Goal: Find specific page/section: Find specific page/section

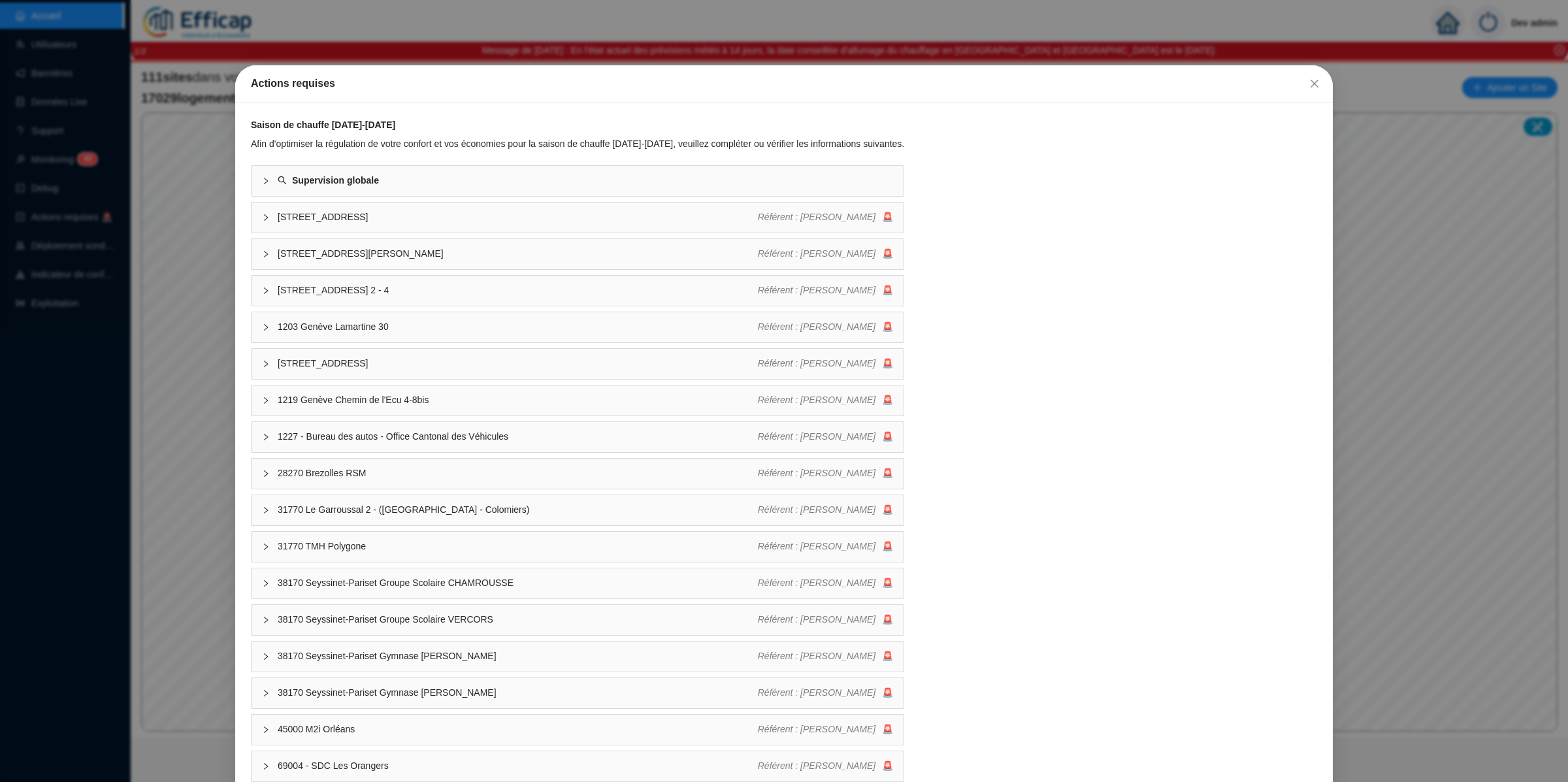
drag, startPoint x: 1293, startPoint y: 74, endPoint x: 1301, endPoint y: 78, distance: 8.9
click at [1304, 76] on button "Close" at bounding box center [1314, 83] width 21 height 21
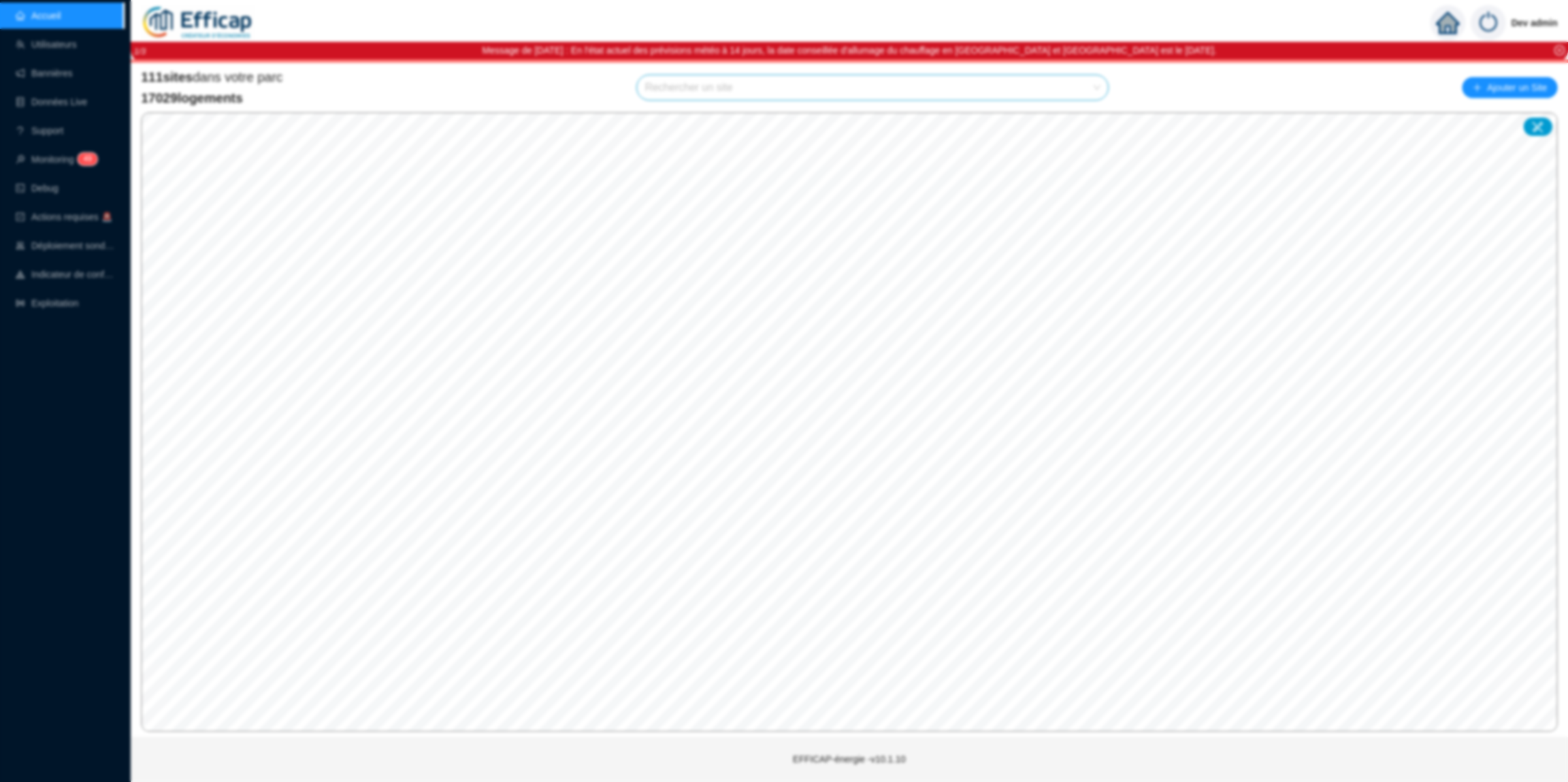
drag, startPoint x: 1304, startPoint y: 79, endPoint x: 999, endPoint y: 63, distance: 305.4
click at [1304, 79] on div "Actions requises Saison de chauffe 2025-2026 Afin d'optimiser la régulation de …" at bounding box center [784, 391] width 1568 height 782
click at [938, 95] on input "search" at bounding box center [867, 87] width 444 height 25
type input "balmont"
click at [1074, 119] on div at bounding box center [1082, 119] width 30 height 20
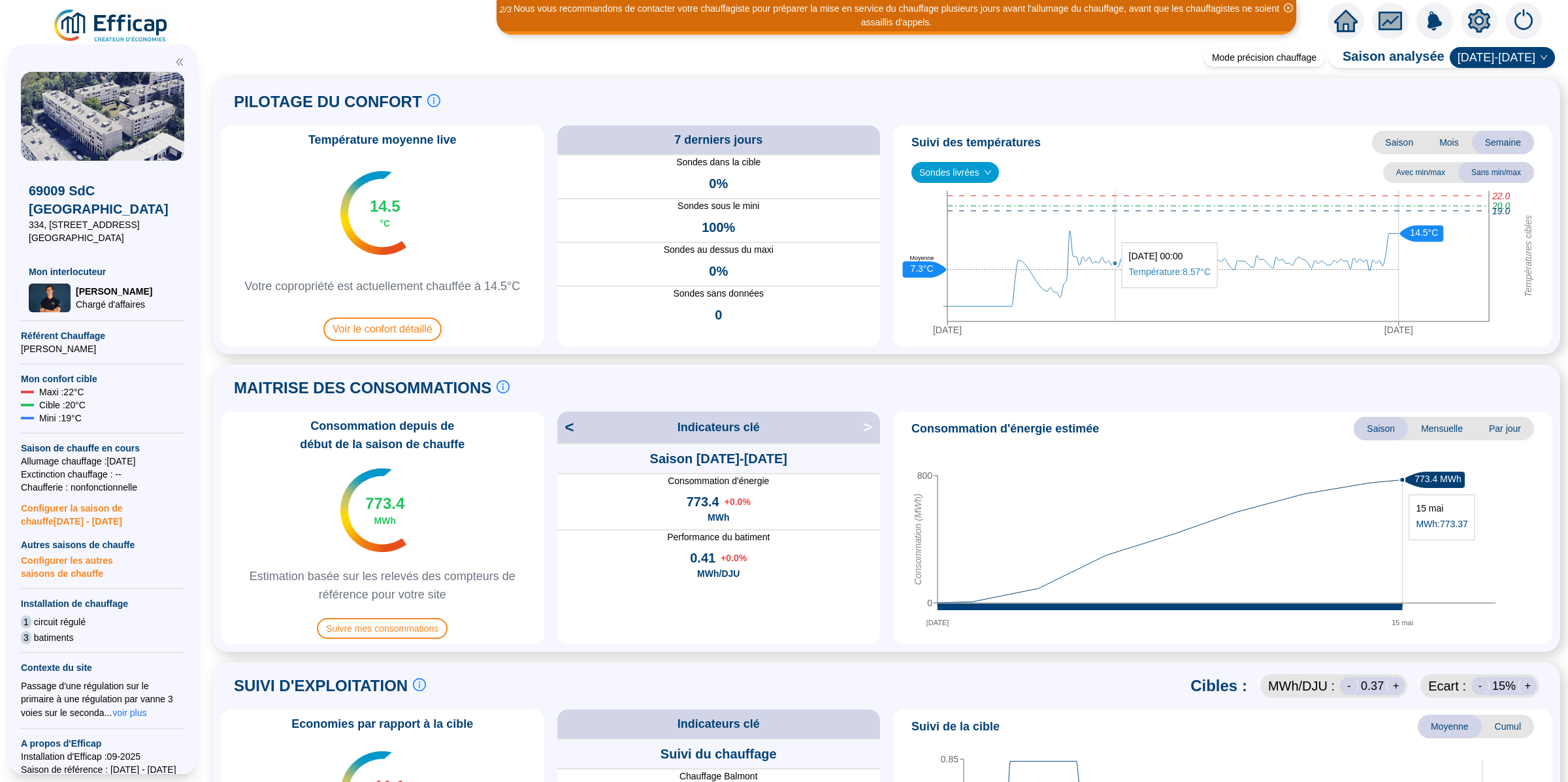
click at [1109, 236] on icon "24 sept. 2025 30 sept. 2025 Températures cibles 20.0 22.0 19.0 14.5°C 7.3°C Moy…" at bounding box center [1216, 266] width 636 height 150
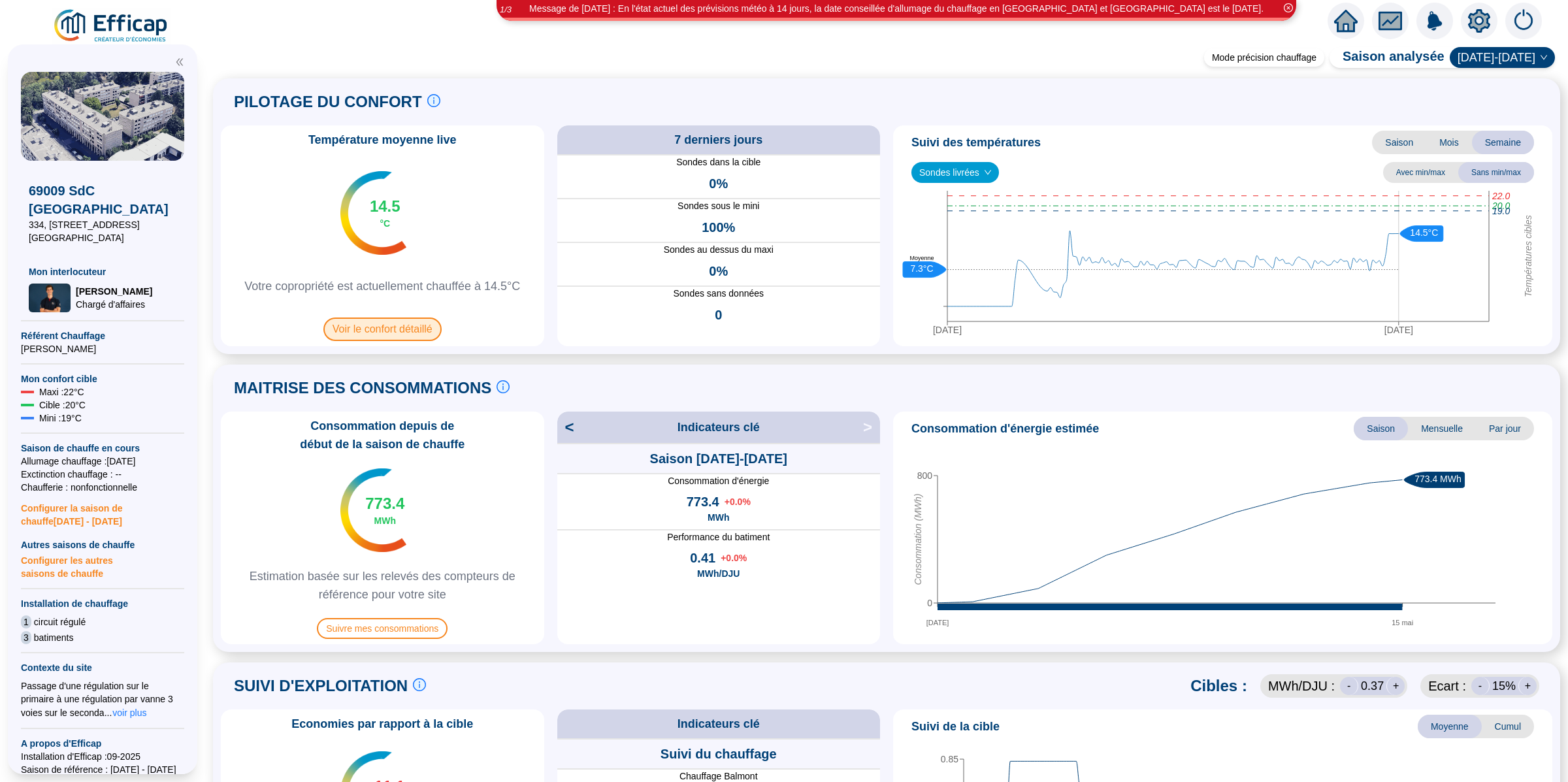
click at [436, 335] on span "Voir le confort détaillé" at bounding box center [382, 329] width 119 height 24
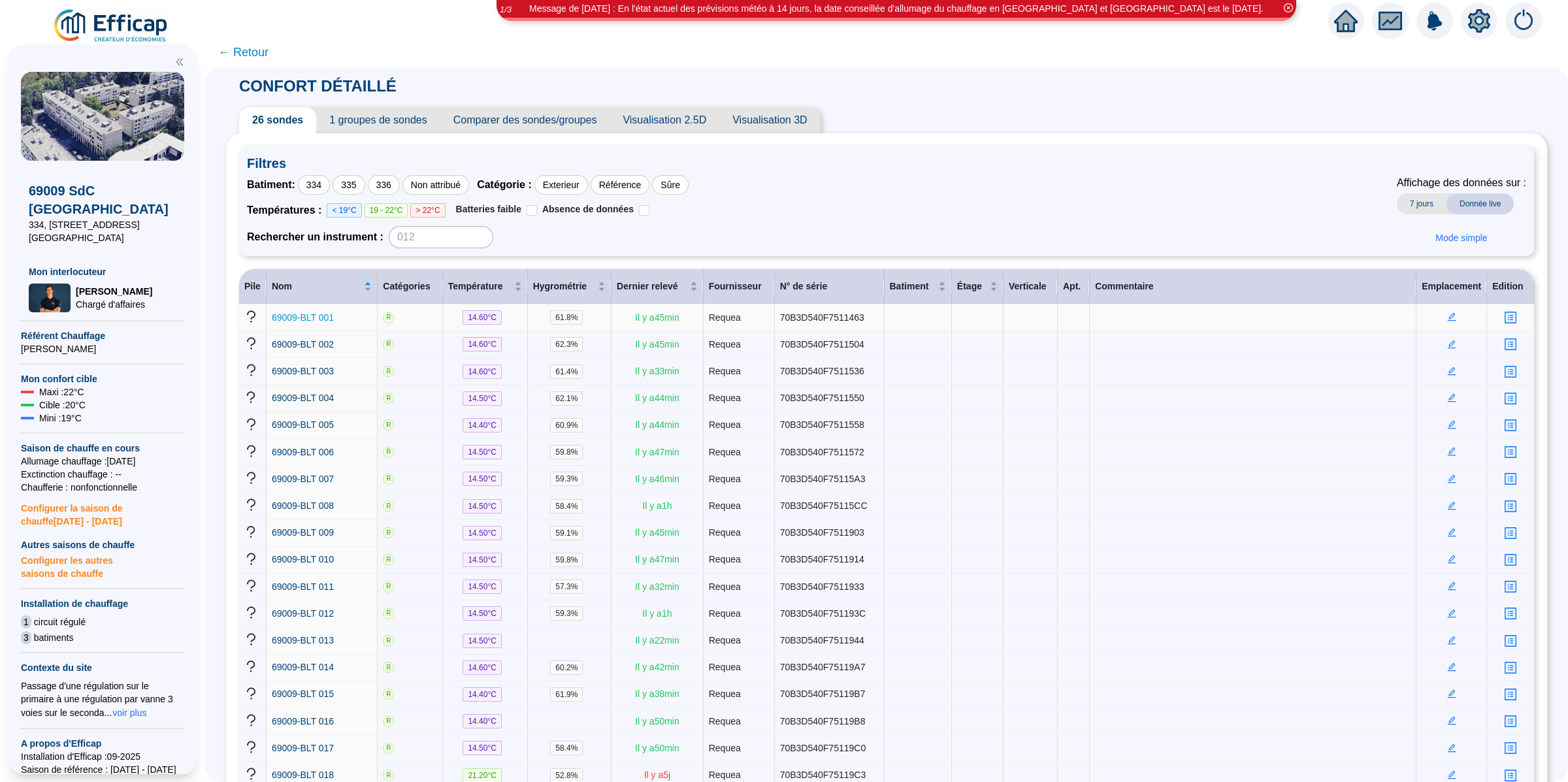
click at [323, 314] on span "69009-BLT 001" at bounding box center [303, 317] width 62 height 10
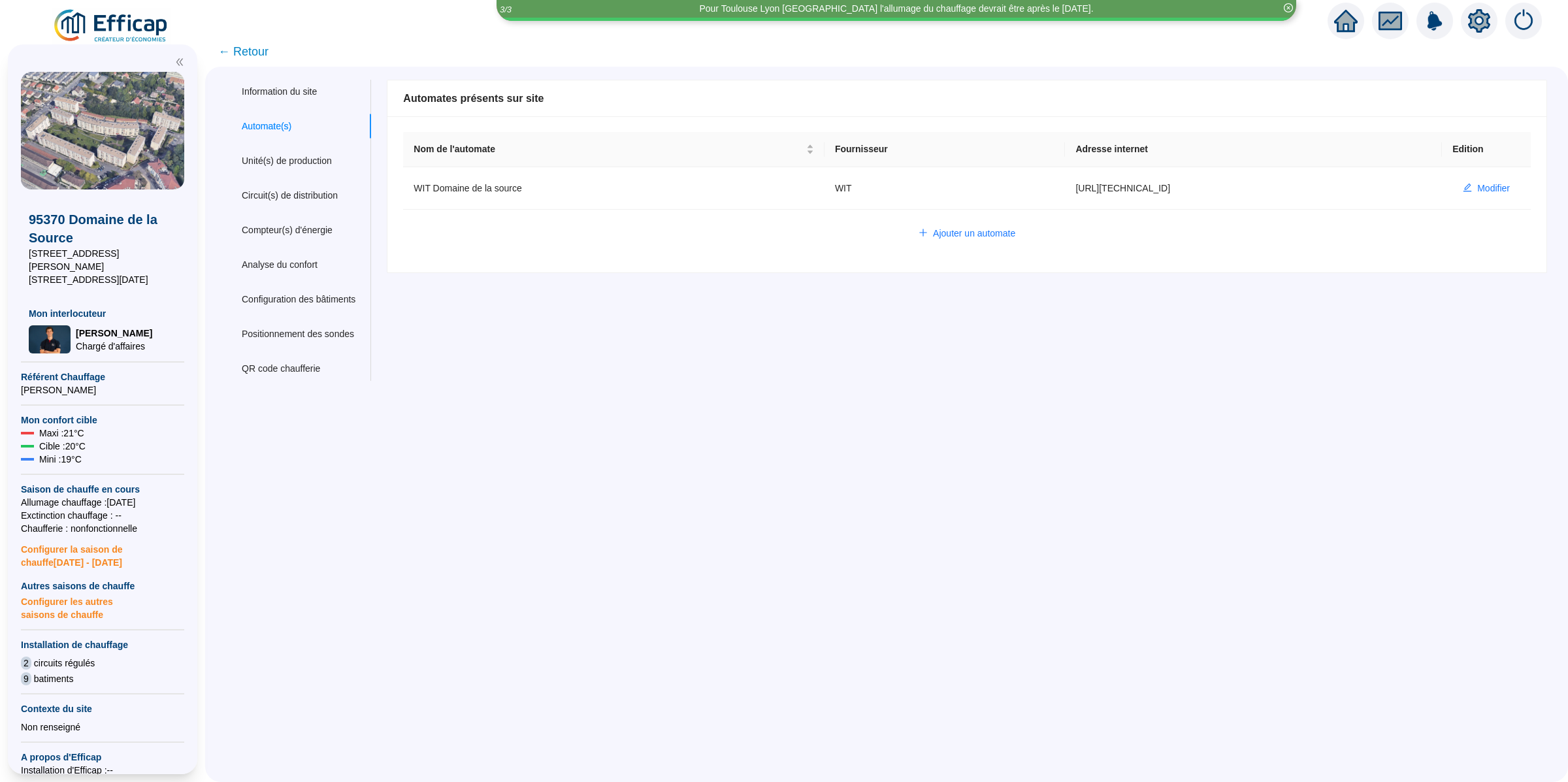
click at [249, 48] on span "← Retour" at bounding box center [244, 51] width 51 height 18
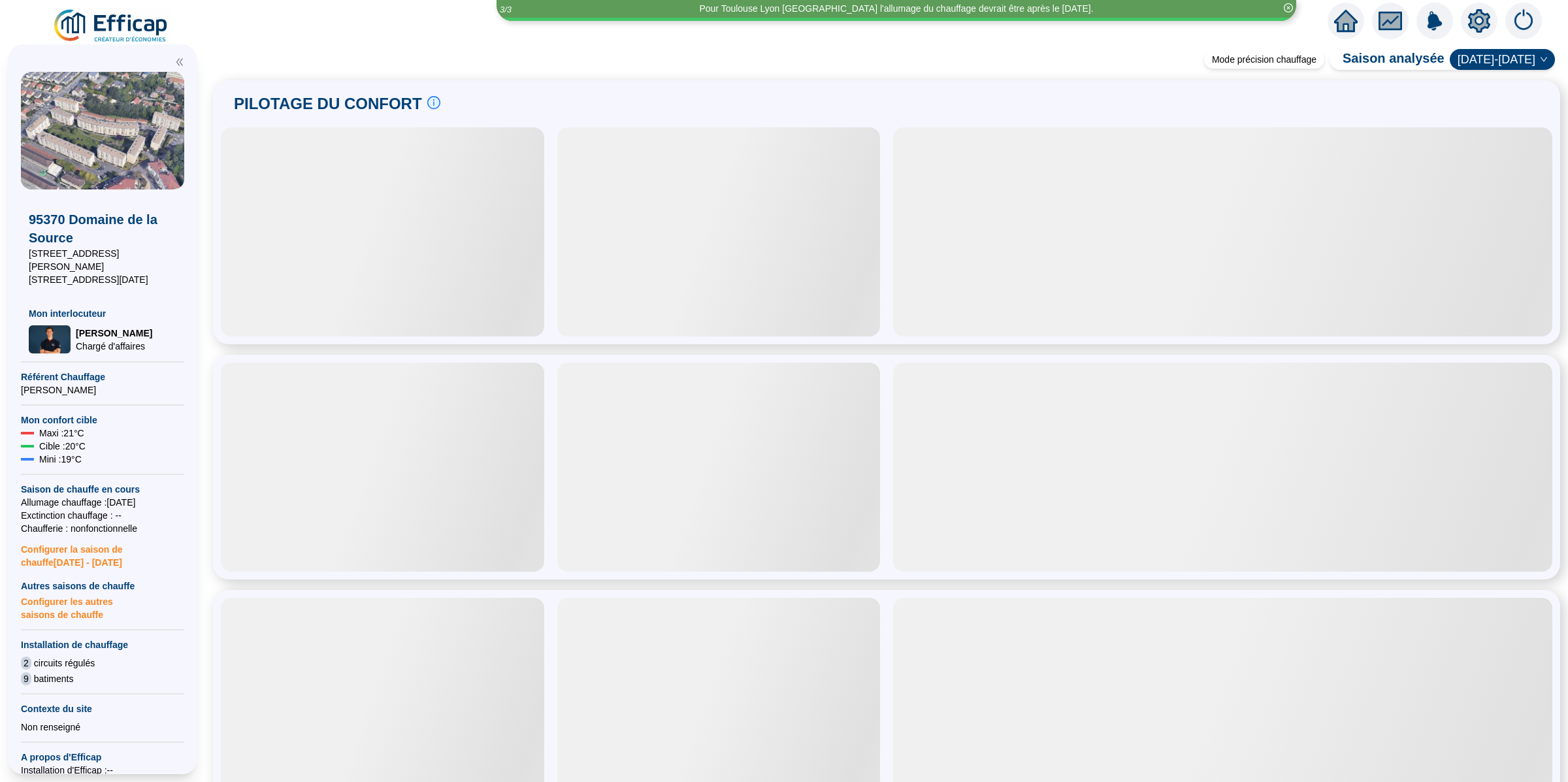
click at [90, 17] on img at bounding box center [111, 26] width 119 height 37
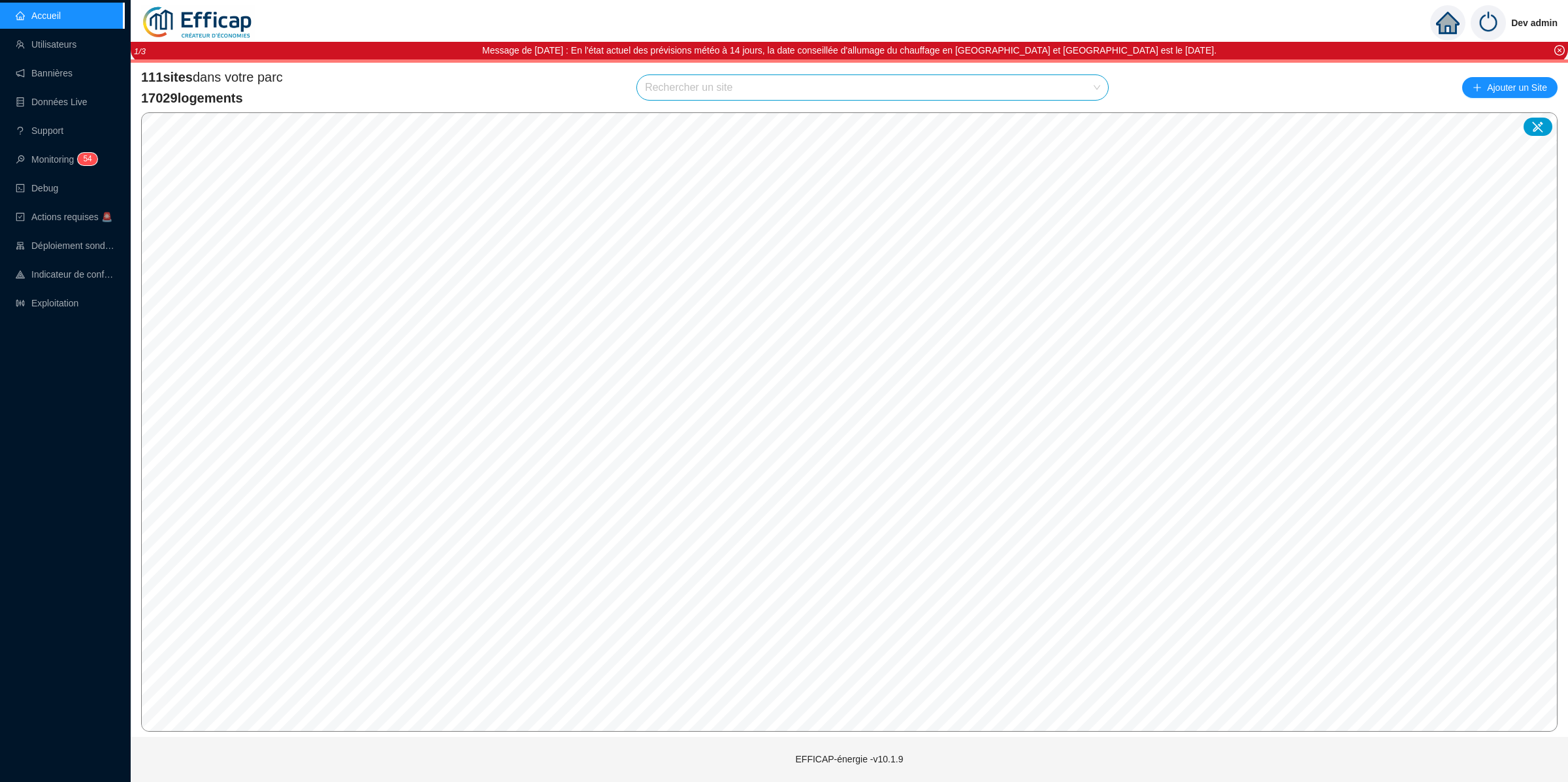
click at [856, 81] on input "search" at bounding box center [867, 87] width 444 height 25
type input "[MEDICAL_DATA]"
click at [1083, 120] on icon at bounding box center [1081, 119] width 9 height 9
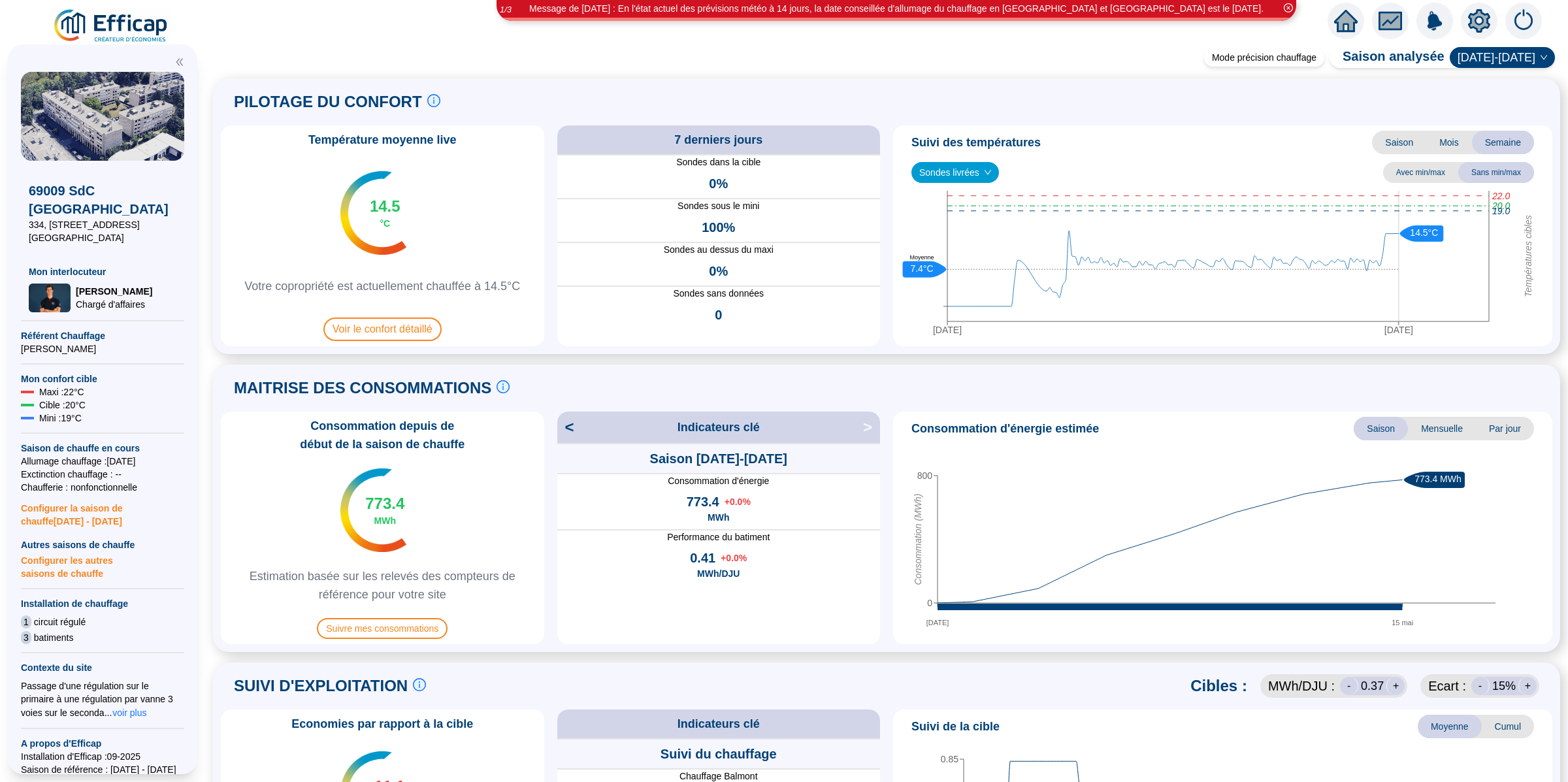
drag, startPoint x: 31, startPoint y: 223, endPoint x: 71, endPoint y: 225, distance: 40.0
click at [69, 225] on span "334, [STREET_ADDRESS] [GEOGRAPHIC_DATA]" at bounding box center [103, 231] width 147 height 26
drag, startPoint x: 85, startPoint y: 224, endPoint x: 30, endPoint y: 223, distance: 55.0
click at [30, 223] on span "334, [STREET_ADDRESS] [GEOGRAPHIC_DATA]" at bounding box center [103, 231] width 147 height 26
